Goal: Navigation & Orientation: Find specific page/section

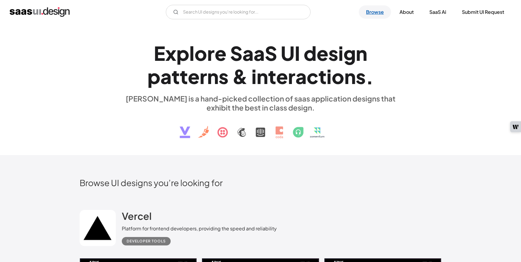
click at [382, 15] on link "Browse" at bounding box center [375, 11] width 32 height 13
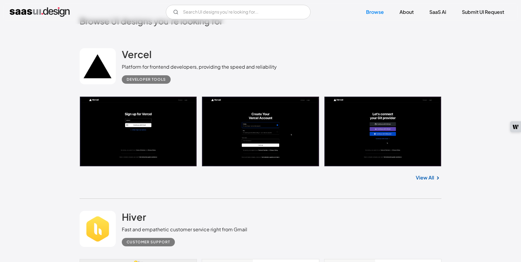
scroll to position [186, 0]
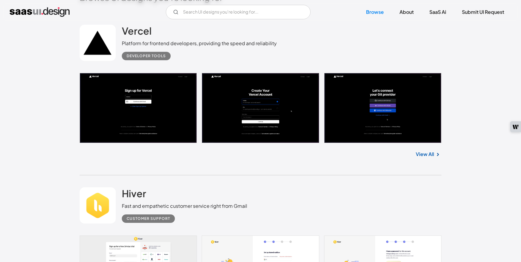
click at [423, 156] on link "View All" at bounding box center [425, 154] width 18 height 7
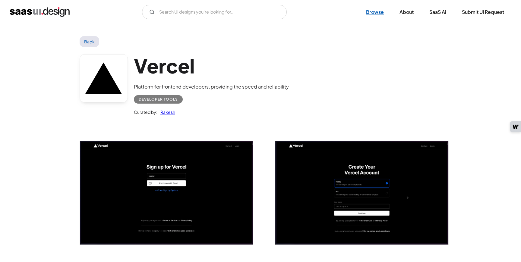
click at [377, 12] on link "Browse" at bounding box center [375, 11] width 32 height 13
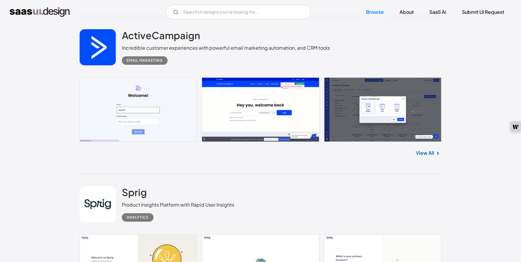
scroll to position [493, 0]
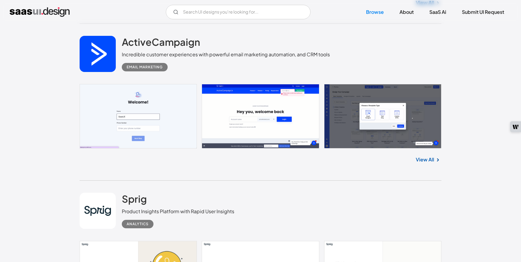
click at [47, 11] on img "home" at bounding box center [40, 12] width 60 height 10
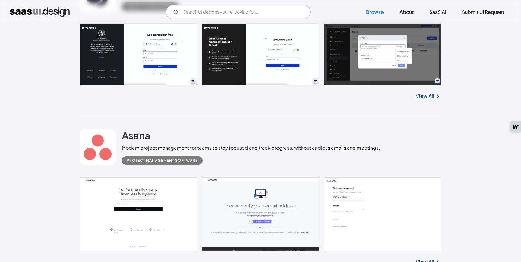
scroll to position [1543, 0]
click at [104, 153] on link at bounding box center [98, 147] width 36 height 36
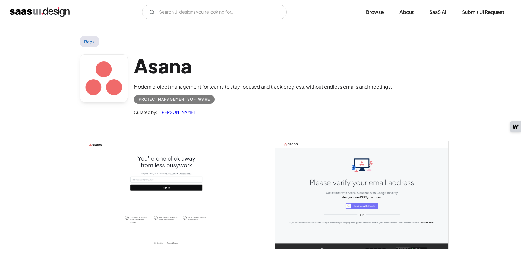
click at [58, 9] on img "home" at bounding box center [40, 12] width 60 height 10
